Goal: Check status: Check status

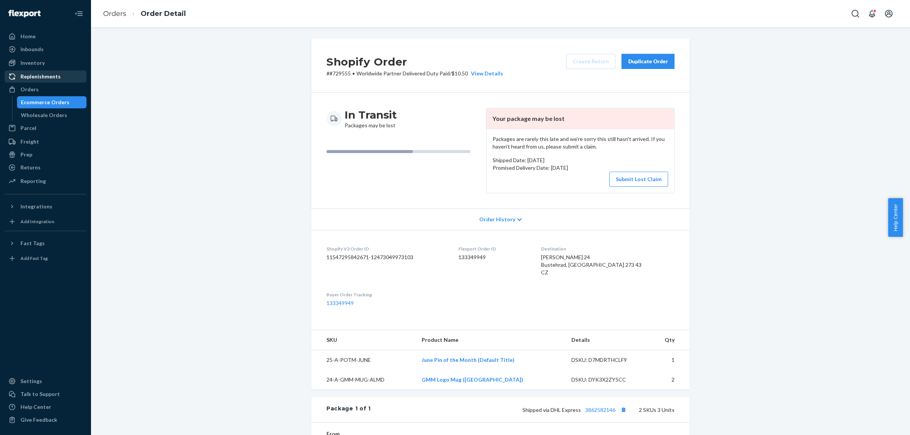
scroll to position [153, 0]
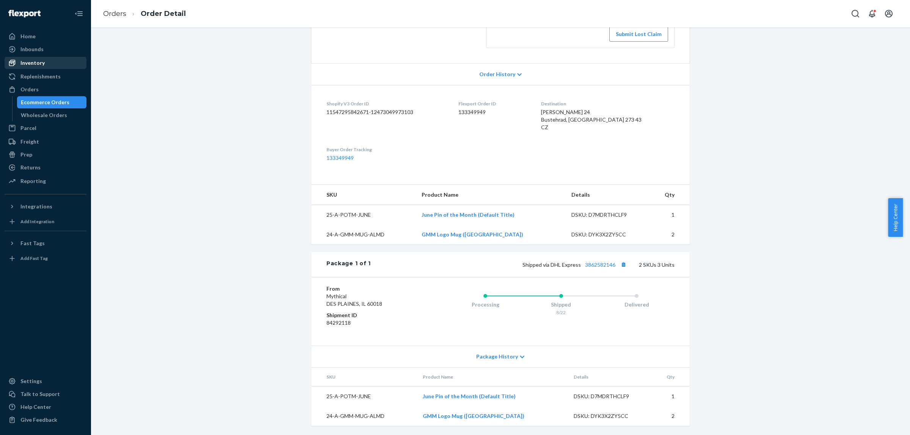
click at [44, 63] on div "Inventory" at bounding box center [45, 63] width 80 height 11
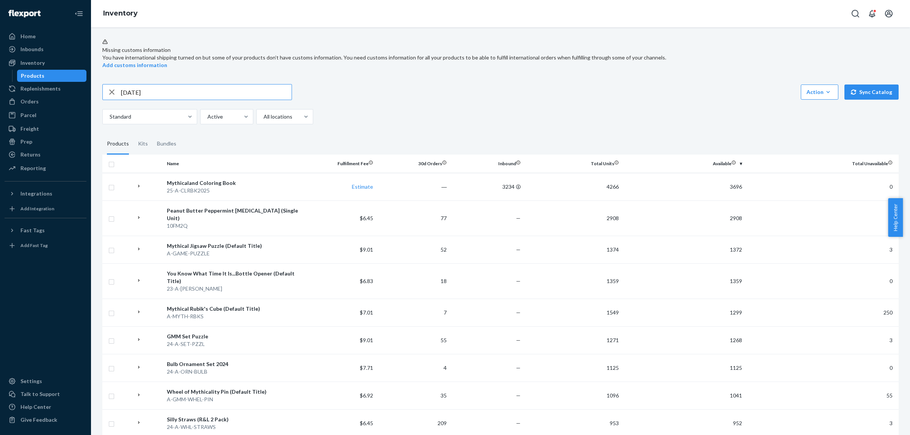
type input "[DATE]"
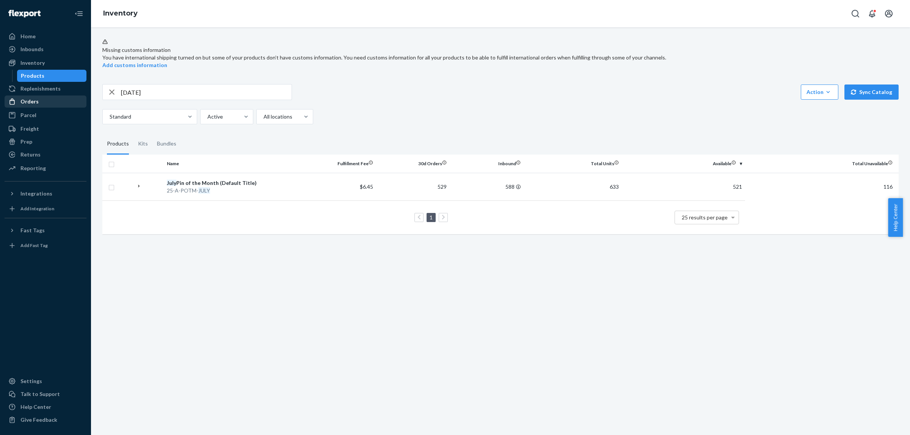
click at [59, 103] on div "Orders" at bounding box center [45, 101] width 80 height 11
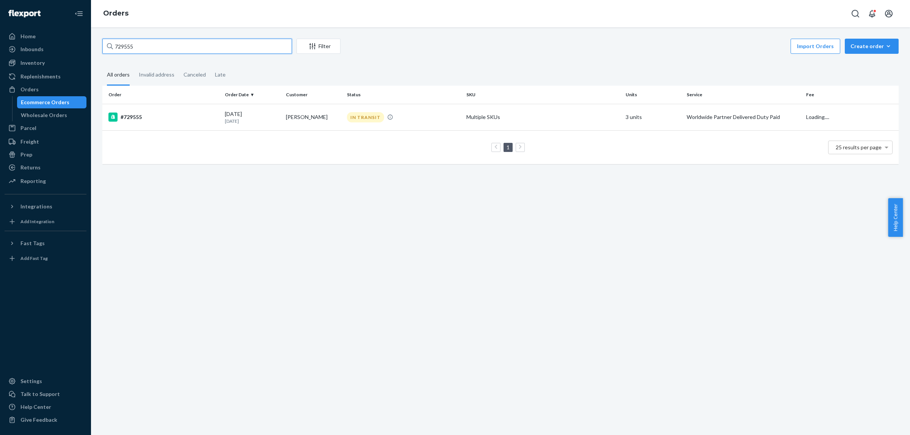
click at [145, 49] on input "729555" at bounding box center [196, 46] width 189 height 15
paste input "88"
type input "729588"
click at [162, 111] on td "#729588" at bounding box center [161, 117] width 119 height 27
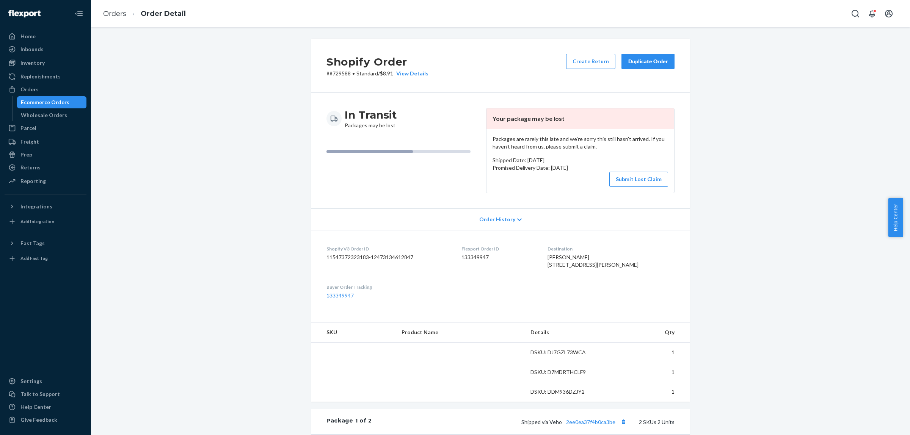
click at [297, 254] on div "Shopify Order # #729588 • Standard / $8.91 View Details Create Return Duplicate…" at bounding box center [500, 375] width 807 height 672
click at [231, 227] on div "Shopify Order # #729588 • Standard / $8.91 View Details Create Return Duplicate…" at bounding box center [500, 375] width 807 height 672
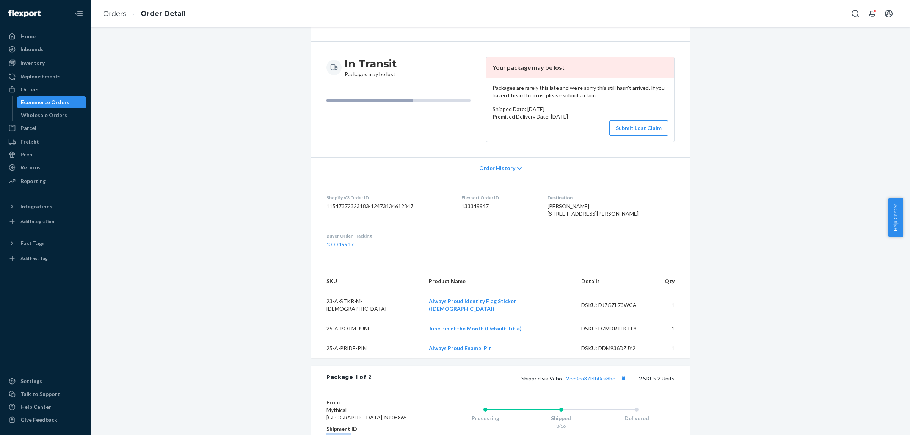
scroll to position [241, 0]
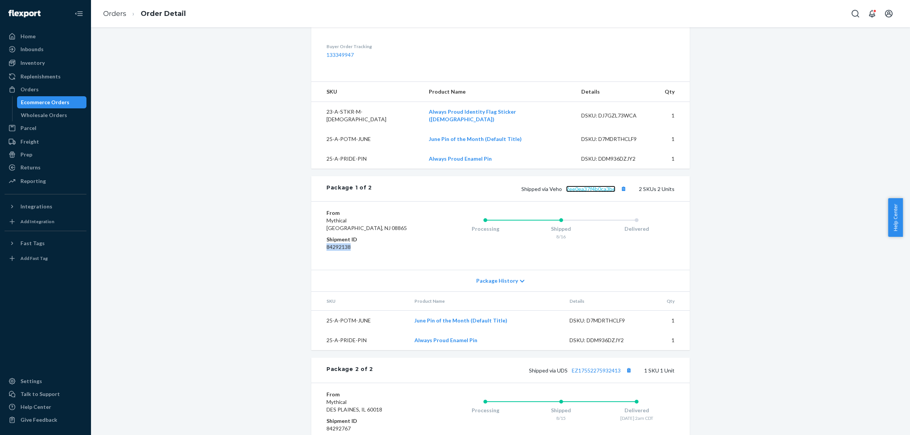
click at [592, 192] on link "2ee0ea37f4b0ca3be" at bounding box center [590, 189] width 49 height 6
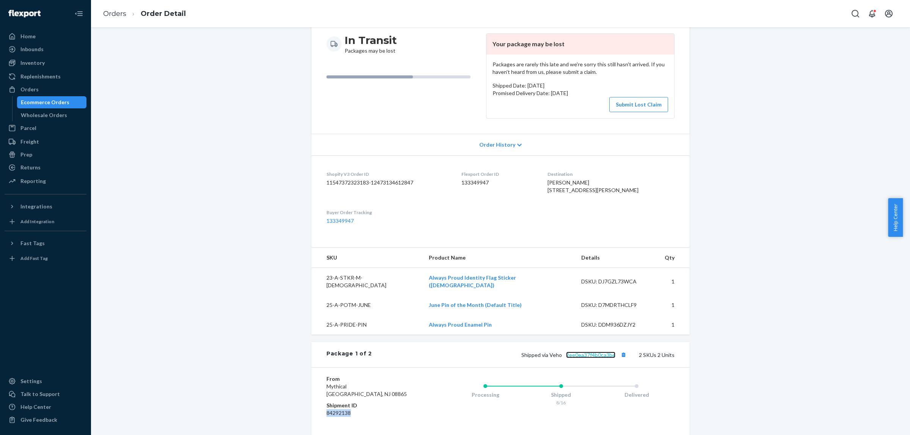
scroll to position [4, 0]
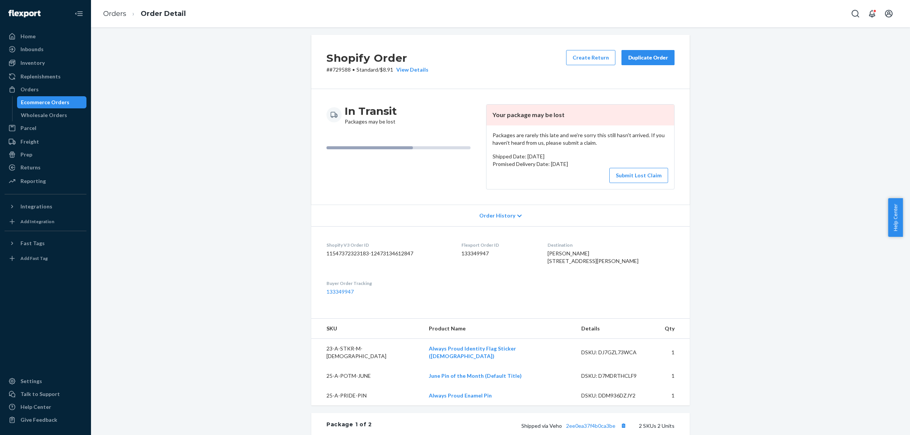
drag, startPoint x: 551, startPoint y: 263, endPoint x: 579, endPoint y: 276, distance: 29.9
click at [579, 276] on dl "Shopify V3 Order ID 11547372323183-12473134612847 Flexport Order ID 133349947 D…" at bounding box center [500, 268] width 378 height 85
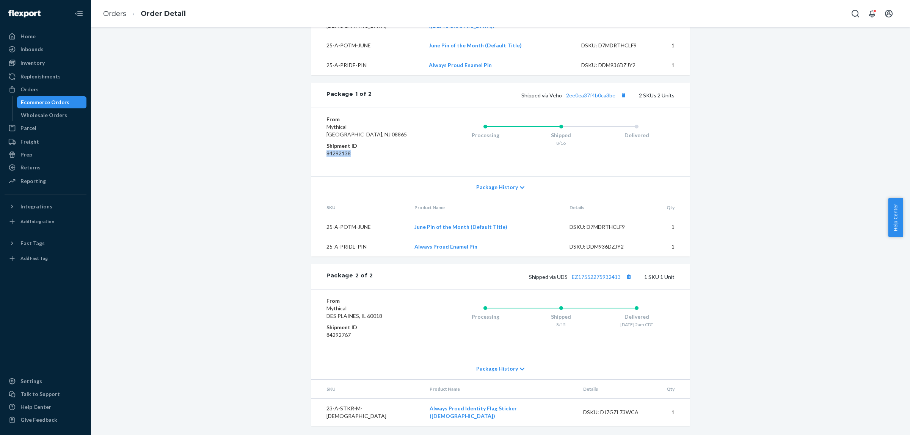
scroll to position [288, 0]
